Goal: Information Seeking & Learning: Learn about a topic

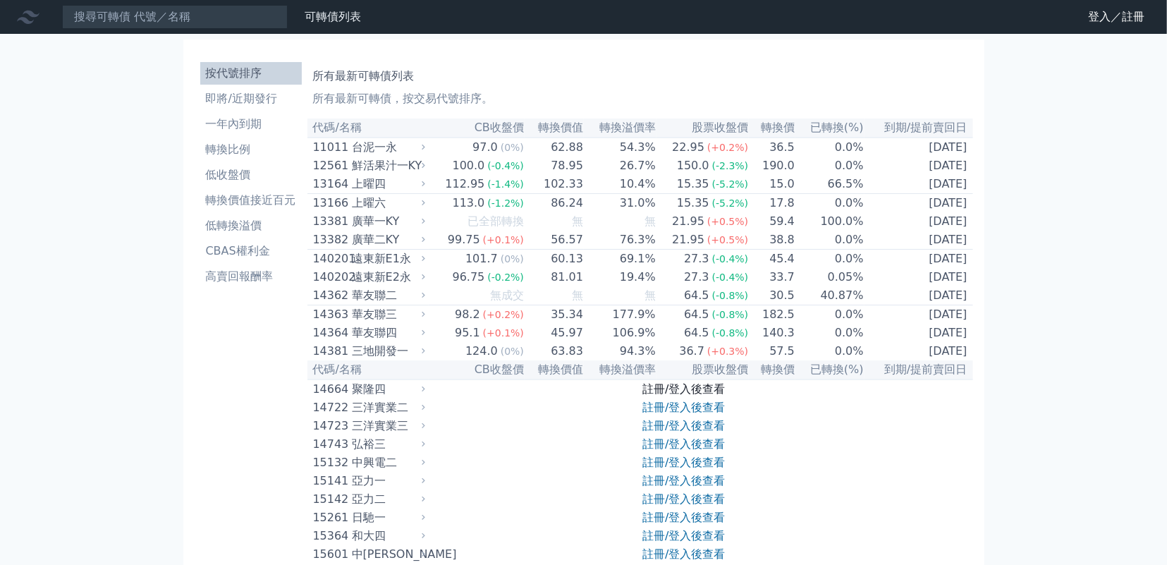
click at [652, 396] on link "註冊/登入後查看" at bounding box center [683, 388] width 82 height 13
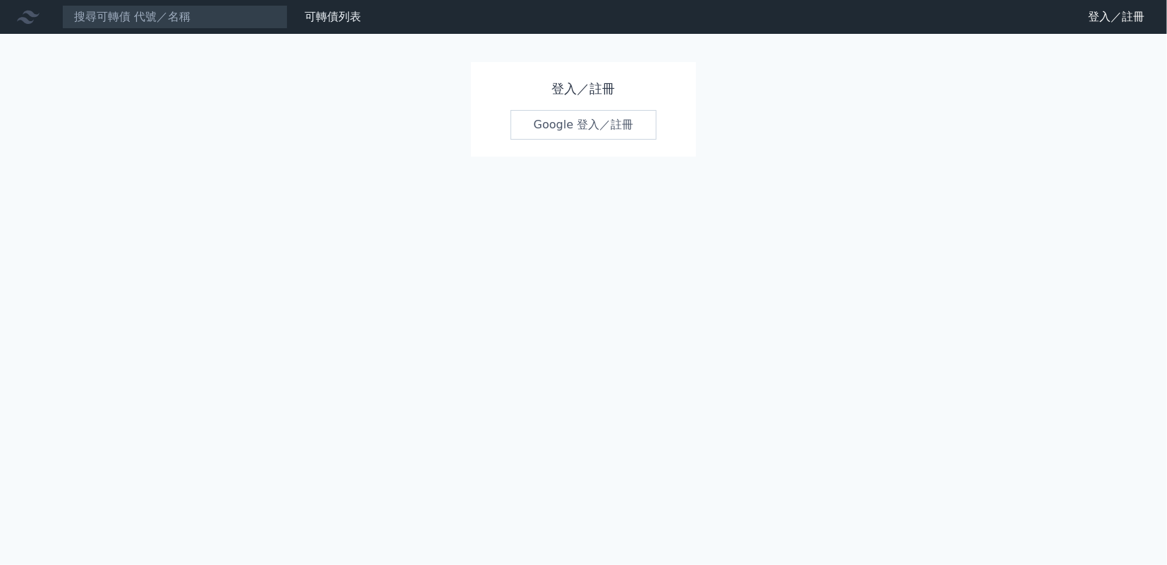
click at [585, 122] on link "Google 登入／註冊" at bounding box center [583, 125] width 147 height 30
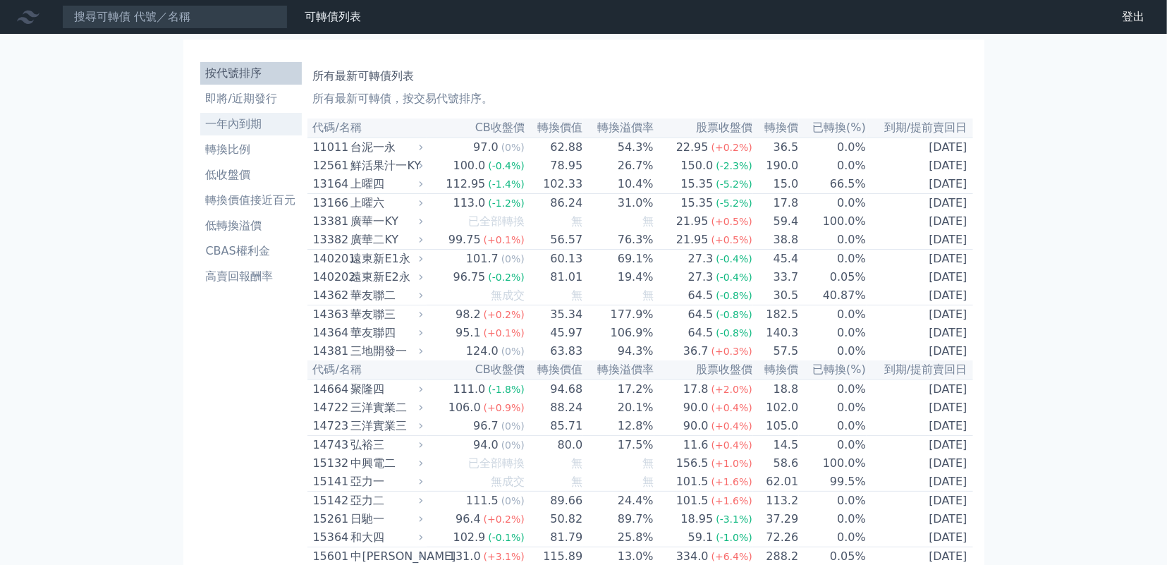
click at [231, 125] on li "一年內到期" at bounding box center [251, 124] width 102 height 17
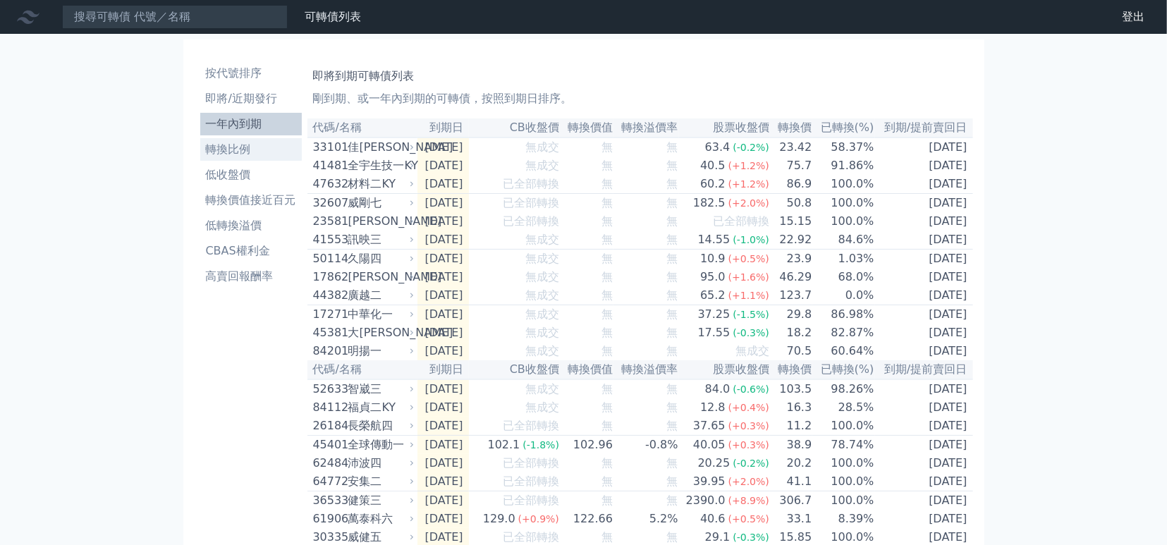
click at [230, 143] on li "轉換比例" at bounding box center [251, 149] width 102 height 17
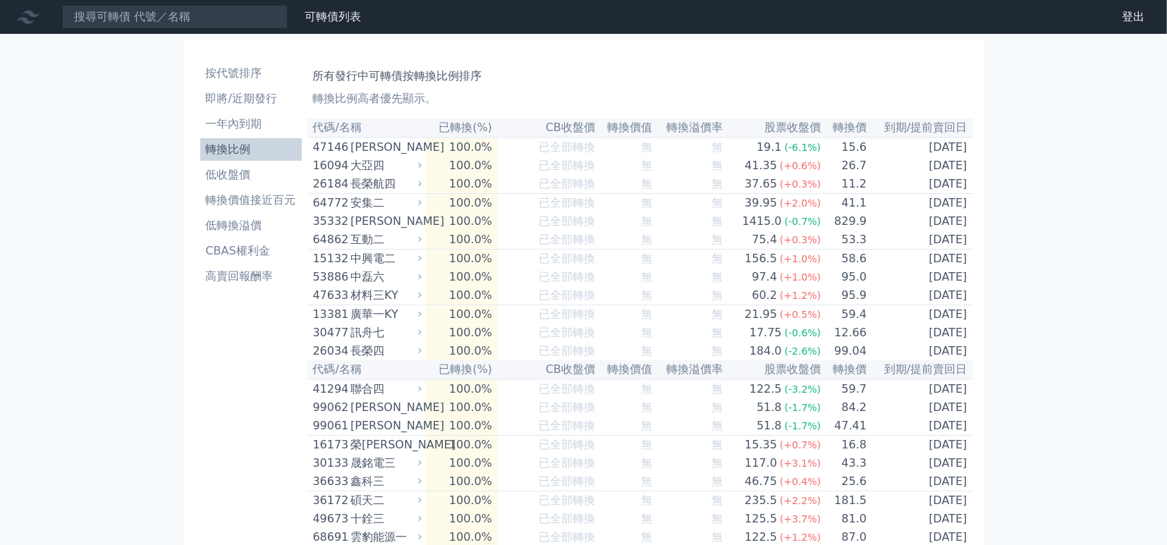
click at [231, 144] on li "轉換比例" at bounding box center [251, 149] width 102 height 17
click at [250, 101] on li "即將/近期發行" at bounding box center [251, 98] width 102 height 17
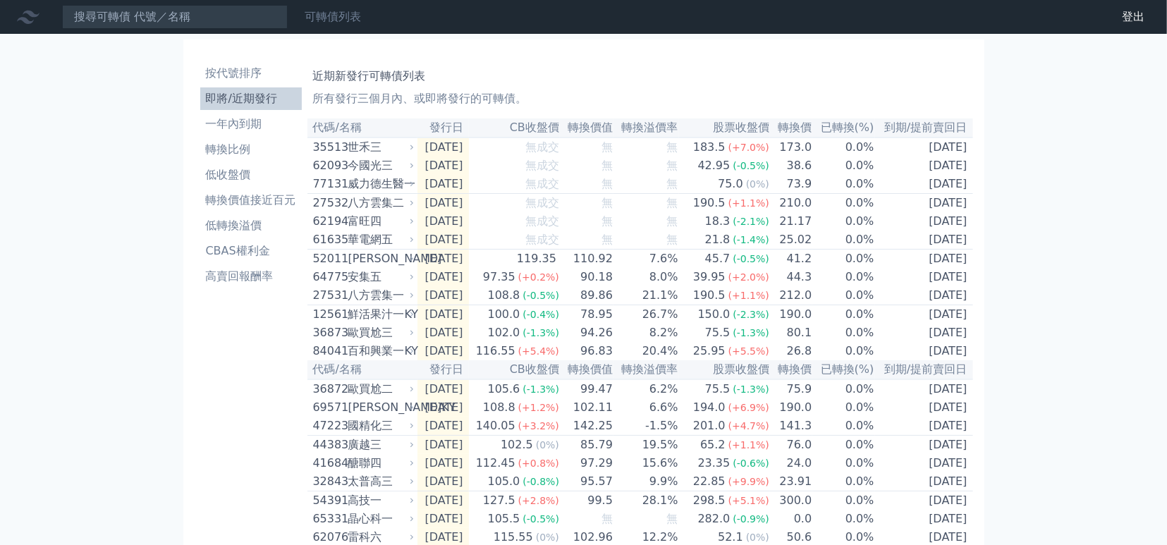
click at [337, 19] on link "可轉債列表" at bounding box center [333, 16] width 56 height 13
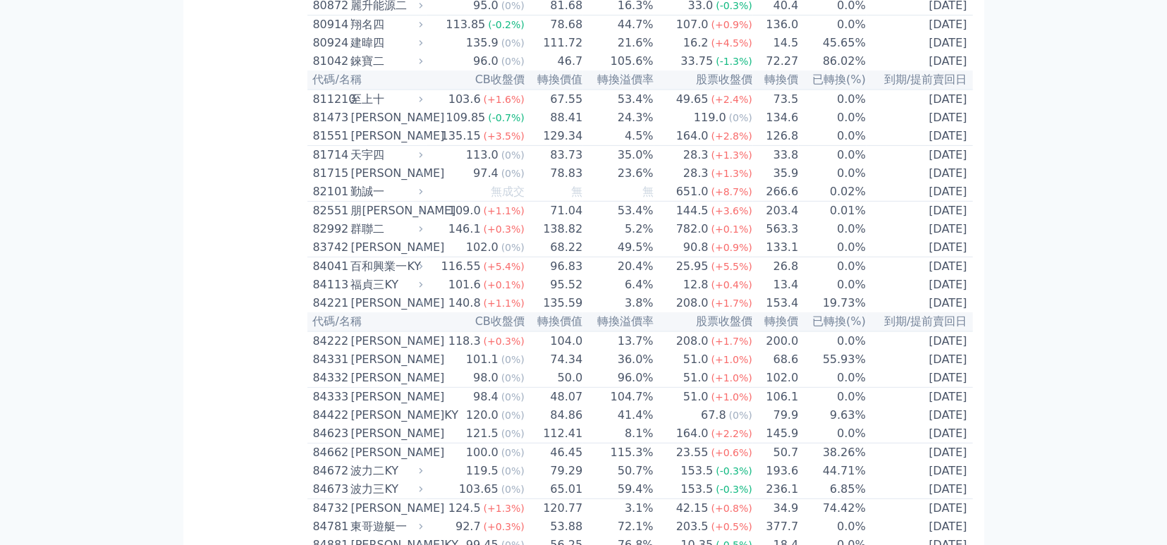
scroll to position [7903, 0]
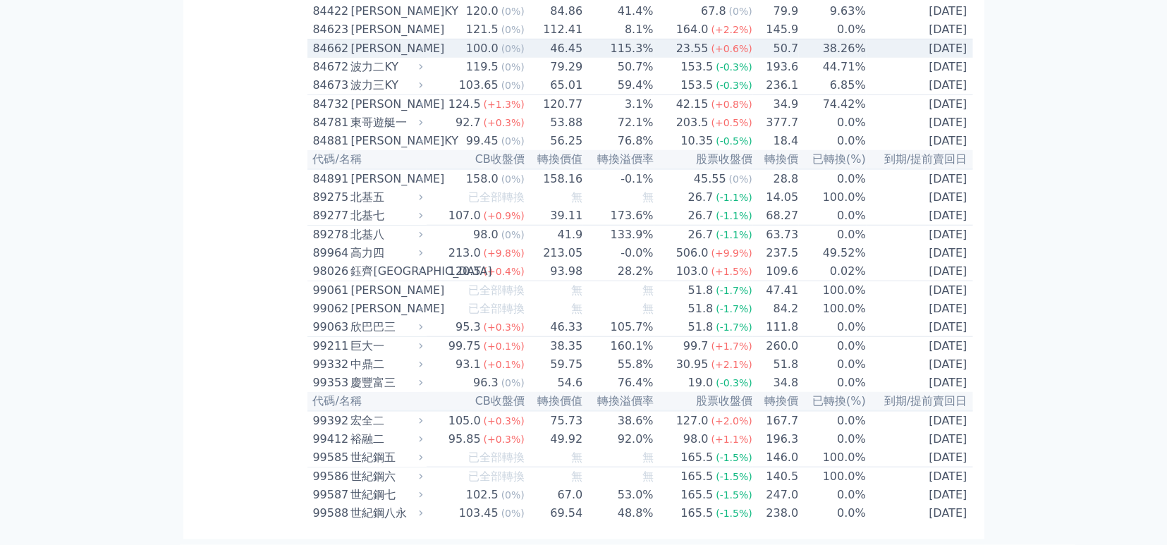
click at [365, 57] on div "[PERSON_NAME]" at bounding box center [385, 48] width 69 height 17
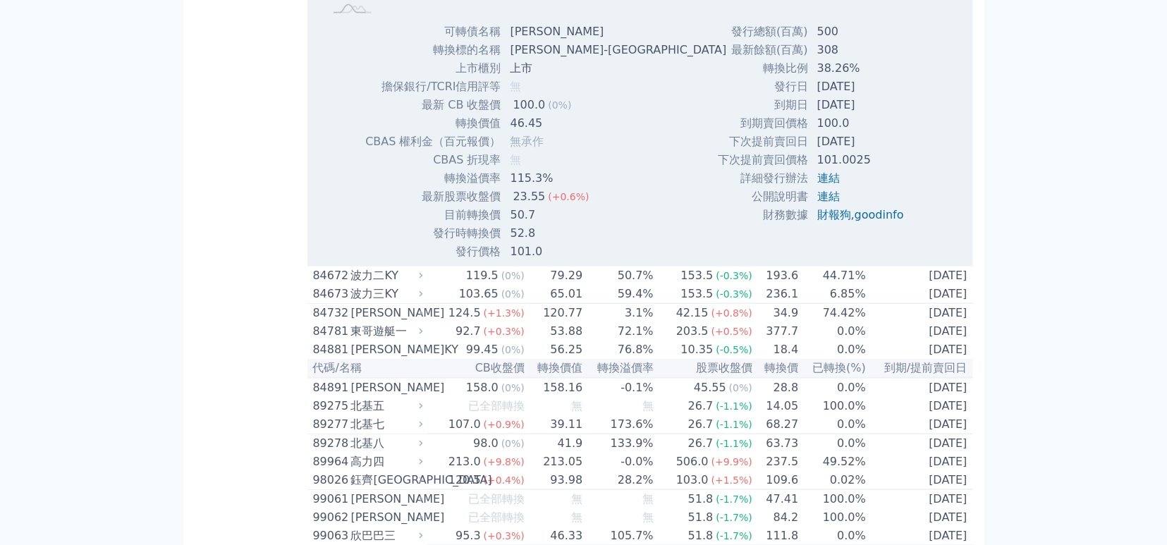
scroll to position [8066, 0]
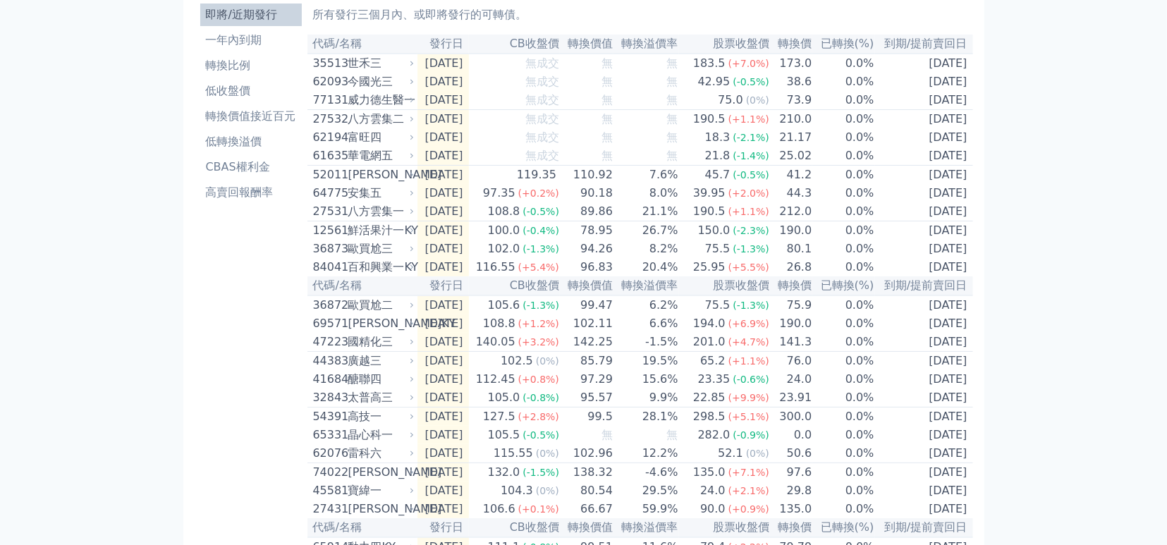
scroll to position [33, 0]
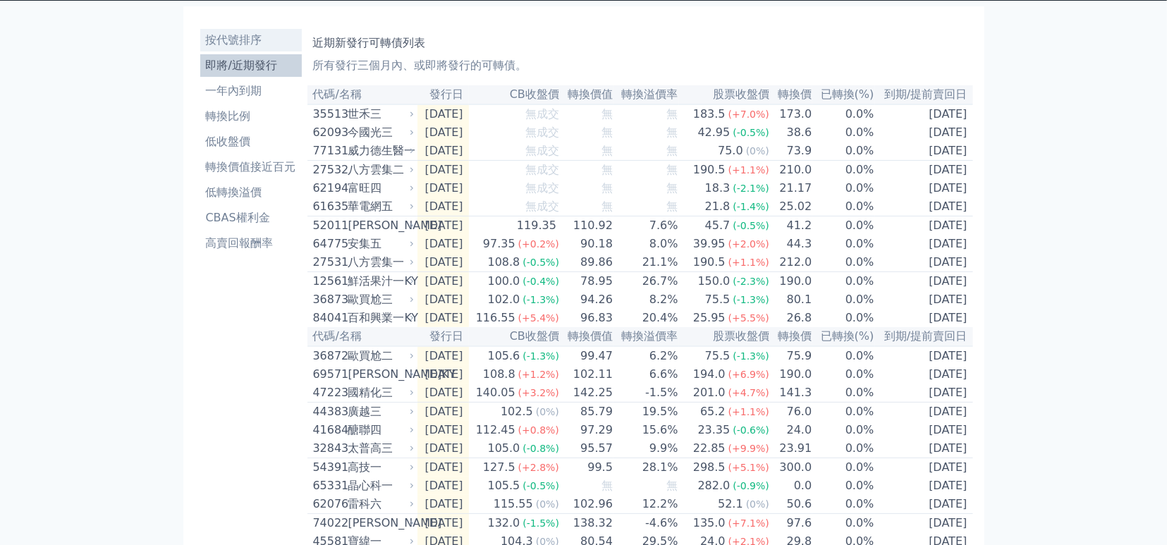
click at [253, 42] on li "按代號排序" at bounding box center [251, 40] width 102 height 17
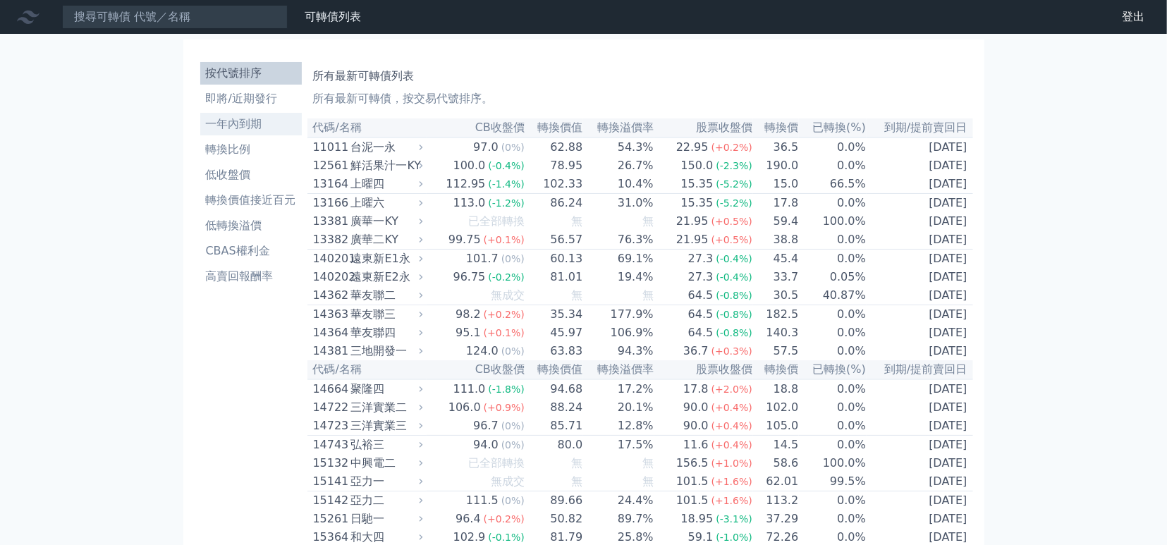
click at [235, 115] on link "一年內到期" at bounding box center [251, 124] width 102 height 23
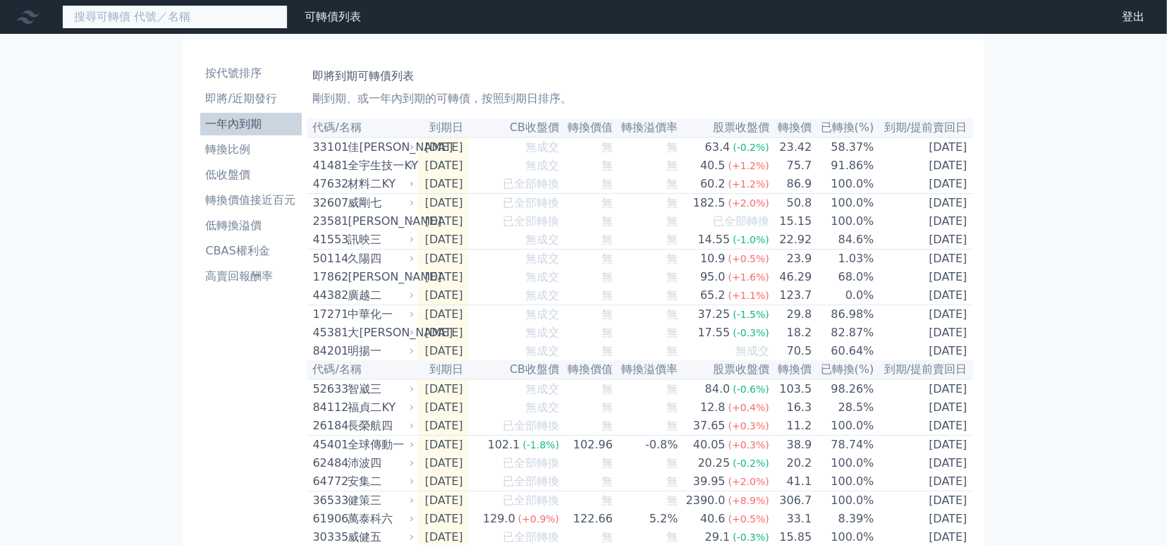
click at [153, 19] on input at bounding box center [175, 17] width 226 height 24
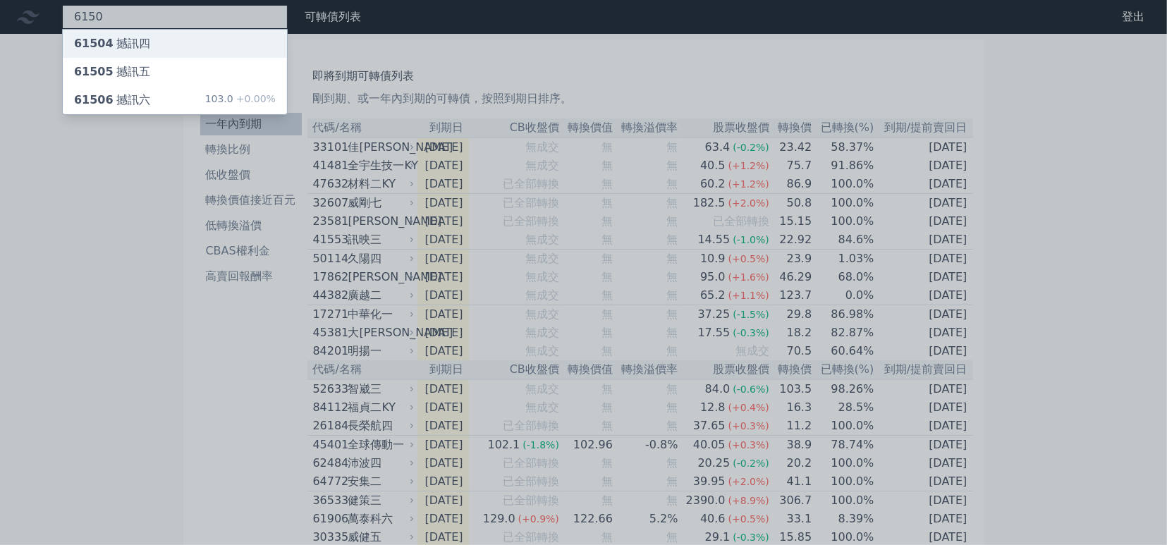
type input "6150"
click at [138, 36] on div "61504 撼訊四" at bounding box center [112, 43] width 76 height 17
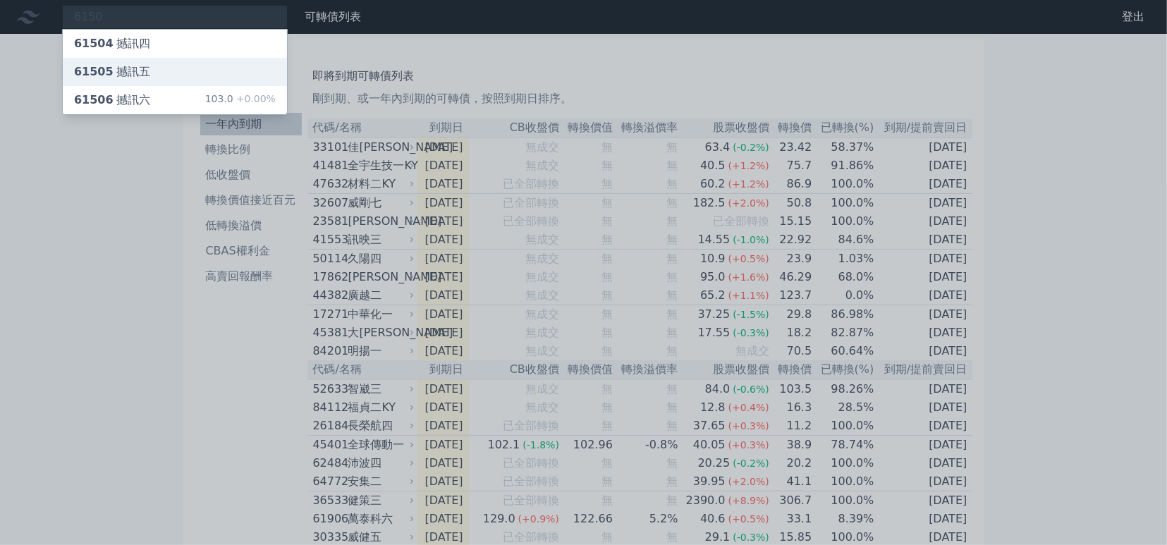
click at [112, 67] on div "61505 撼訊五" at bounding box center [112, 71] width 76 height 17
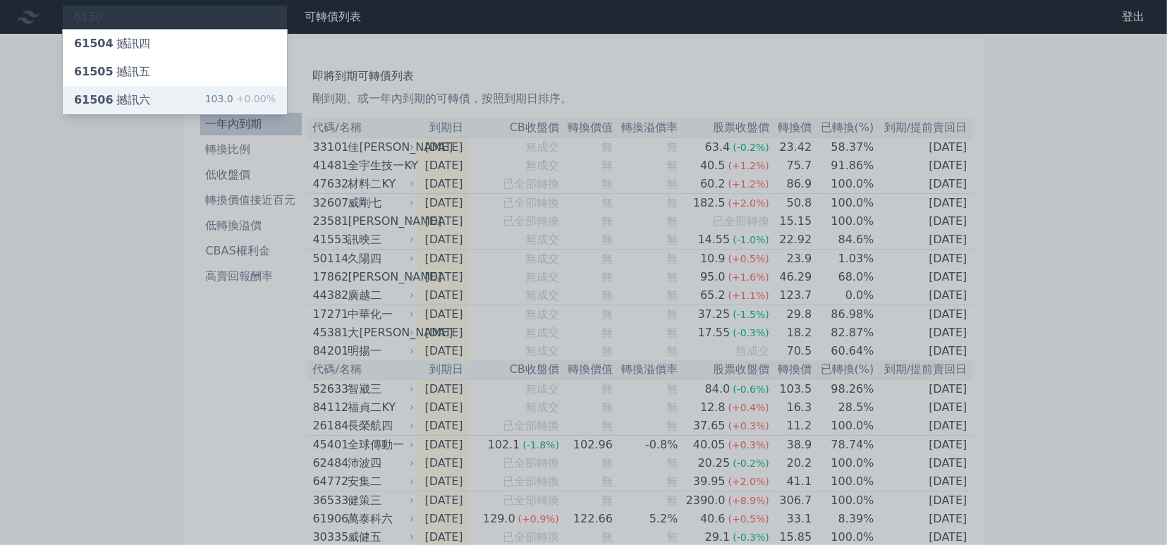
click at [108, 94] on div "61506 撼訊六" at bounding box center [112, 100] width 76 height 17
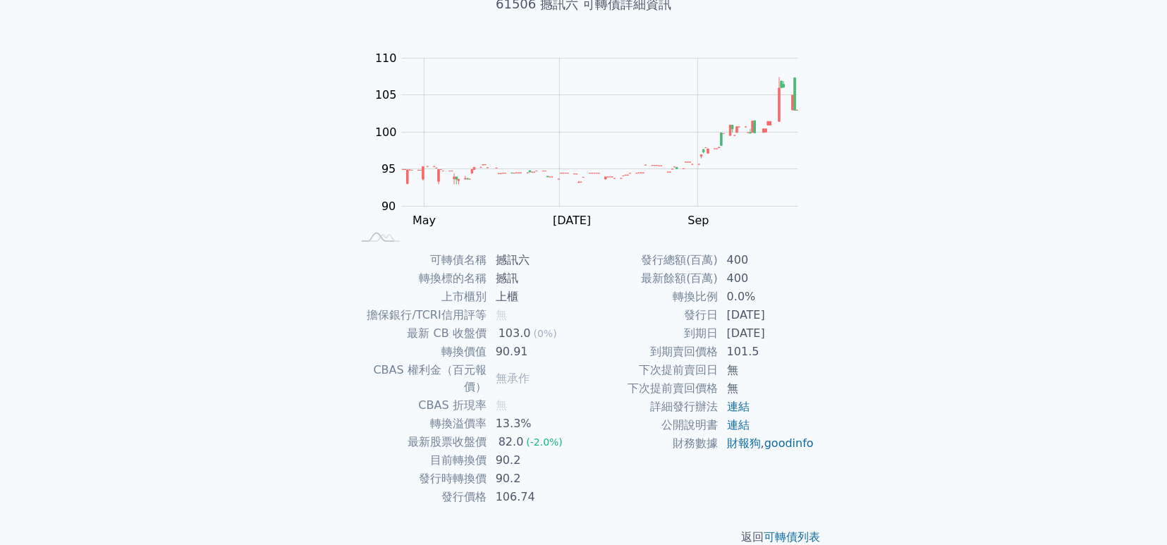
scroll to position [108, 0]
